Goal: Information Seeking & Learning: Understand process/instructions

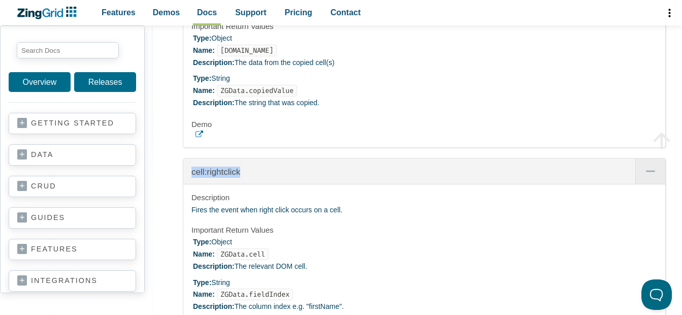
scroll to position [8290, 0]
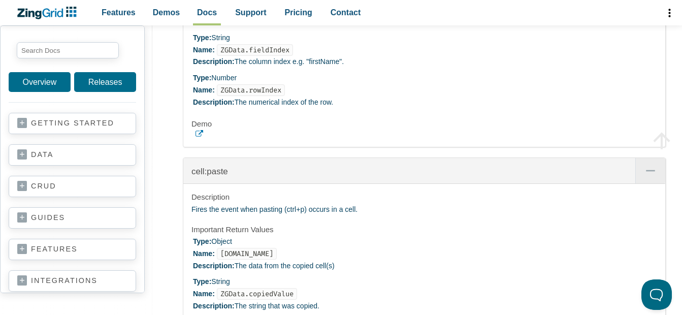
click at [400, 68] on li "Type: String Name: ZGData.fieldIndex Description: The column index e.g. "firstN…" at bounding box center [425, 50] width 464 height 36
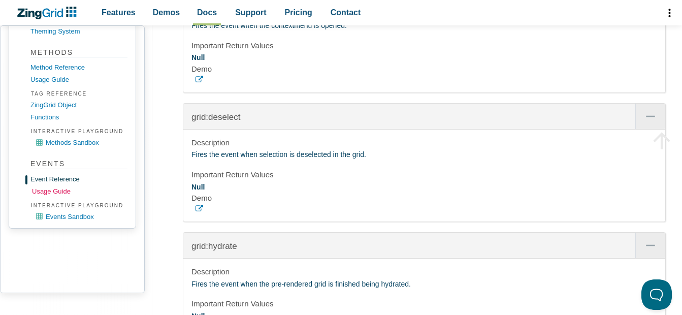
scroll to position [897, 0]
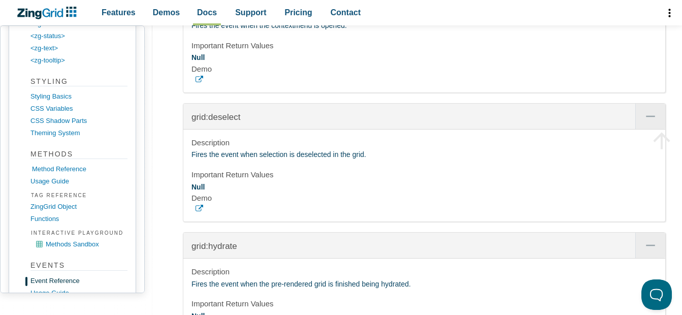
click at [59, 167] on link "Method Reference" at bounding box center [80, 169] width 97 height 12
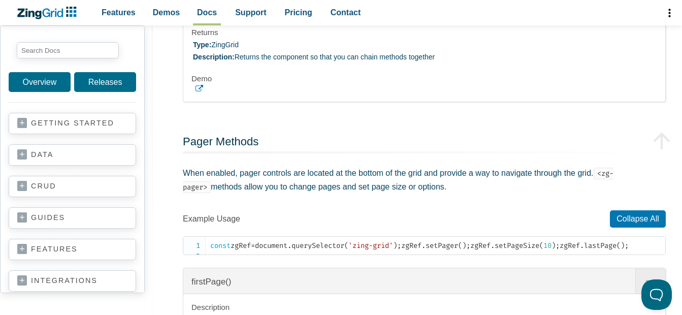
scroll to position [29895, 0]
